Goal: Use online tool/utility: Utilize a website feature to perform a specific function

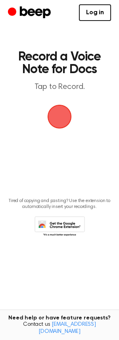
click at [59, 112] on span "button" at bounding box center [59, 117] width 24 height 24
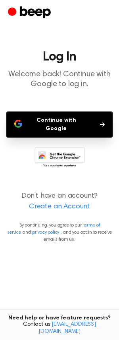
click at [72, 124] on button "Continue with Google" at bounding box center [59, 124] width 106 height 26
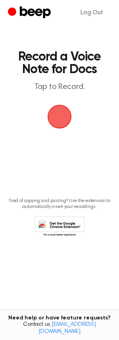
click at [59, 121] on span "button" at bounding box center [59, 117] width 24 height 24
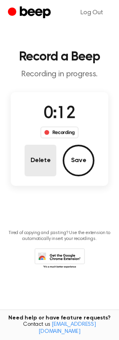
click at [45, 167] on button "Delete" at bounding box center [41, 161] width 32 height 32
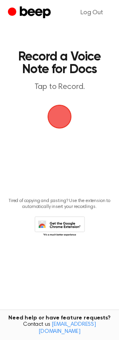
click at [54, 110] on span "button" at bounding box center [59, 116] width 29 height 29
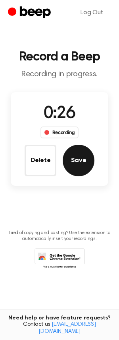
click at [72, 163] on button "Save" at bounding box center [78, 161] width 32 height 32
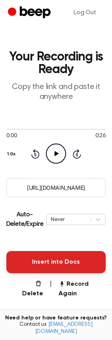
click at [62, 261] on button "Insert into Docs" at bounding box center [55, 262] width 99 height 22
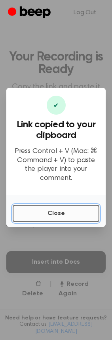
click at [67, 214] on button "Close" at bounding box center [56, 213] width 87 height 17
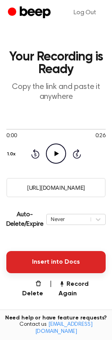
click at [43, 267] on button "Insert into Docs" at bounding box center [55, 262] width 99 height 22
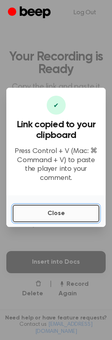
click at [57, 215] on button "Close" at bounding box center [56, 213] width 87 height 17
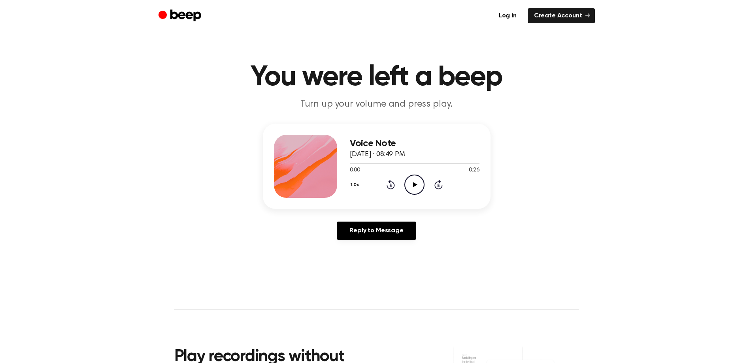
click at [407, 186] on icon "Play Audio" at bounding box center [414, 185] width 20 height 20
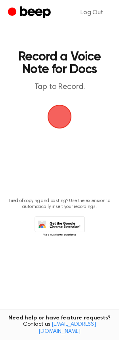
click at [61, 121] on span "button" at bounding box center [59, 116] width 27 height 27
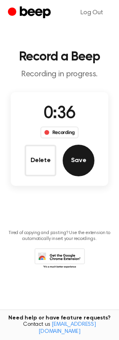
click at [73, 156] on button "Save" at bounding box center [78, 161] width 32 height 32
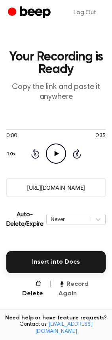
click at [79, 283] on button "Record Again" at bounding box center [81, 288] width 47 height 19
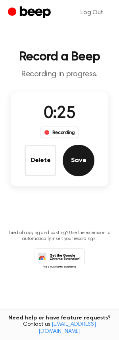
click at [75, 159] on button "Save" at bounding box center [78, 161] width 32 height 32
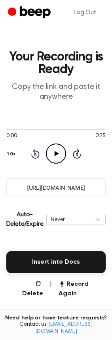
click at [57, 152] on icon "Play Audio" at bounding box center [56, 153] width 20 height 20
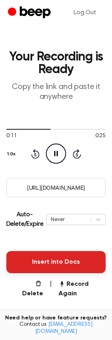
click at [83, 261] on button "Insert into Docs" at bounding box center [55, 262] width 99 height 22
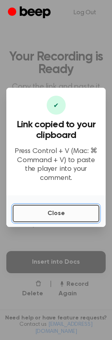
click at [68, 211] on button "Close" at bounding box center [56, 213] width 87 height 17
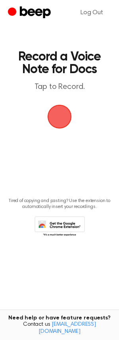
click at [53, 117] on span "button" at bounding box center [59, 117] width 22 height 22
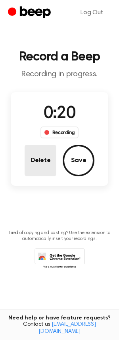
click at [41, 161] on button "Delete" at bounding box center [41, 161] width 32 height 32
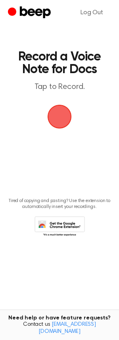
click at [56, 120] on span "button" at bounding box center [59, 117] width 22 height 22
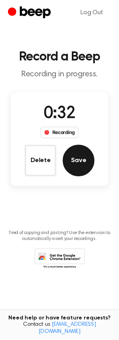
click at [82, 160] on button "Save" at bounding box center [78, 161] width 32 height 32
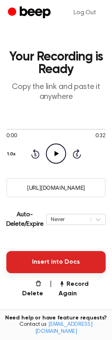
click at [43, 260] on button "Insert into Docs" at bounding box center [55, 262] width 99 height 22
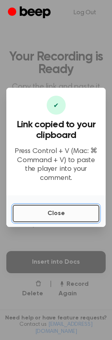
click at [68, 211] on button "Close" at bounding box center [56, 213] width 87 height 17
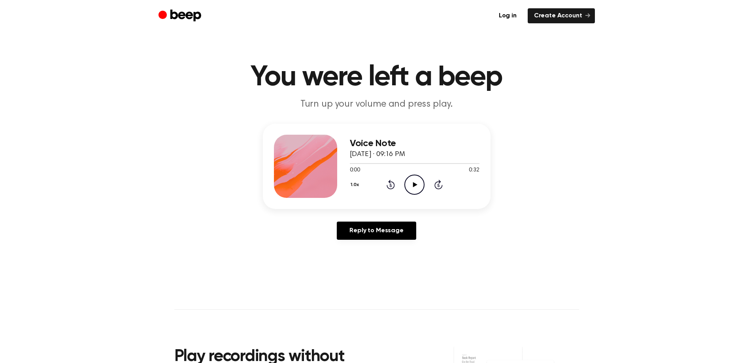
click at [419, 183] on icon "Play Audio" at bounding box center [414, 185] width 20 height 20
click at [420, 186] on icon "Play Audio" at bounding box center [414, 185] width 20 height 20
